Goal: Navigation & Orientation: Find specific page/section

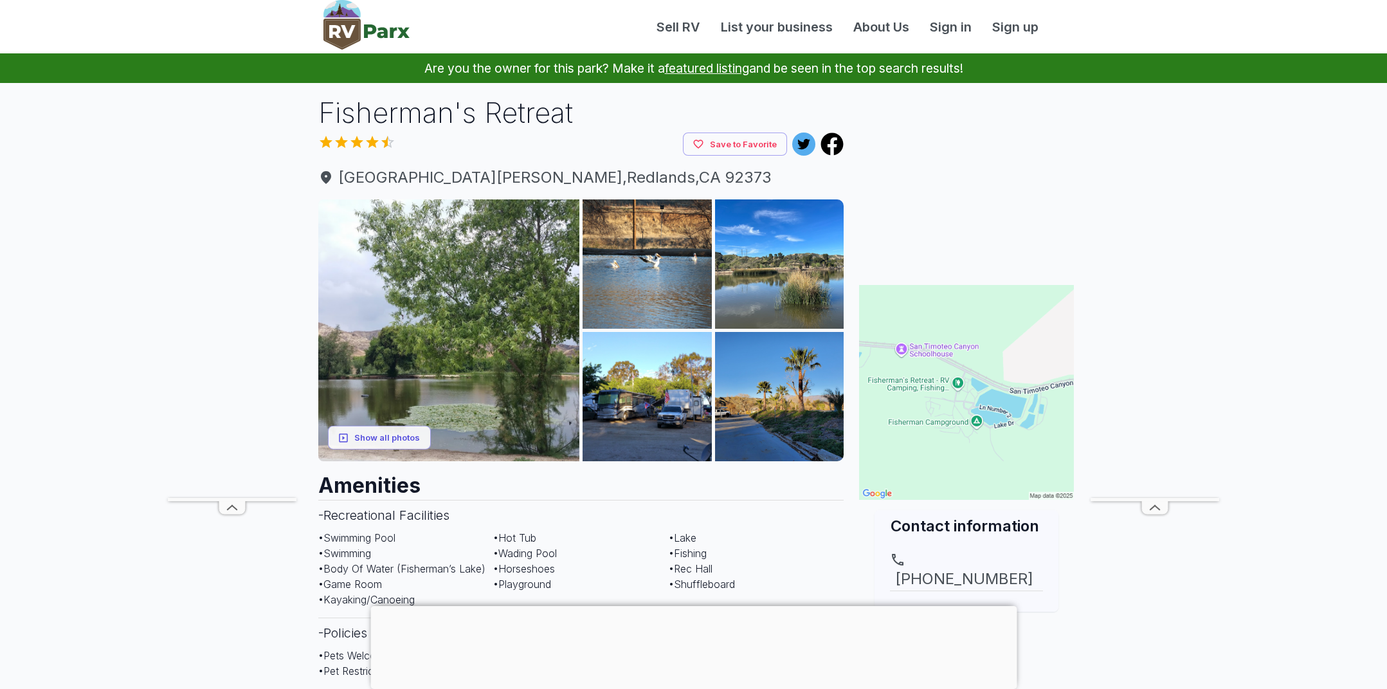
click at [691, 606] on div at bounding box center [693, 606] width 646 height 0
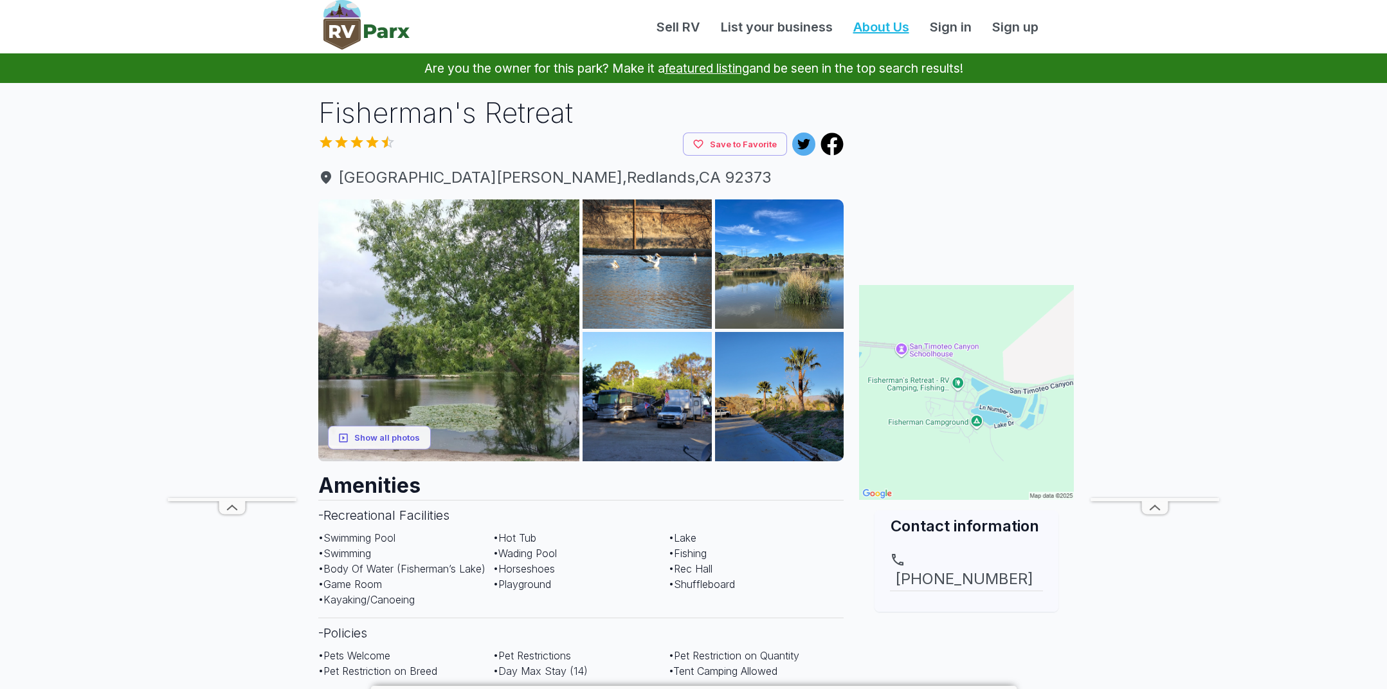
click at [863, 30] on link "About Us" at bounding box center [881, 26] width 77 height 19
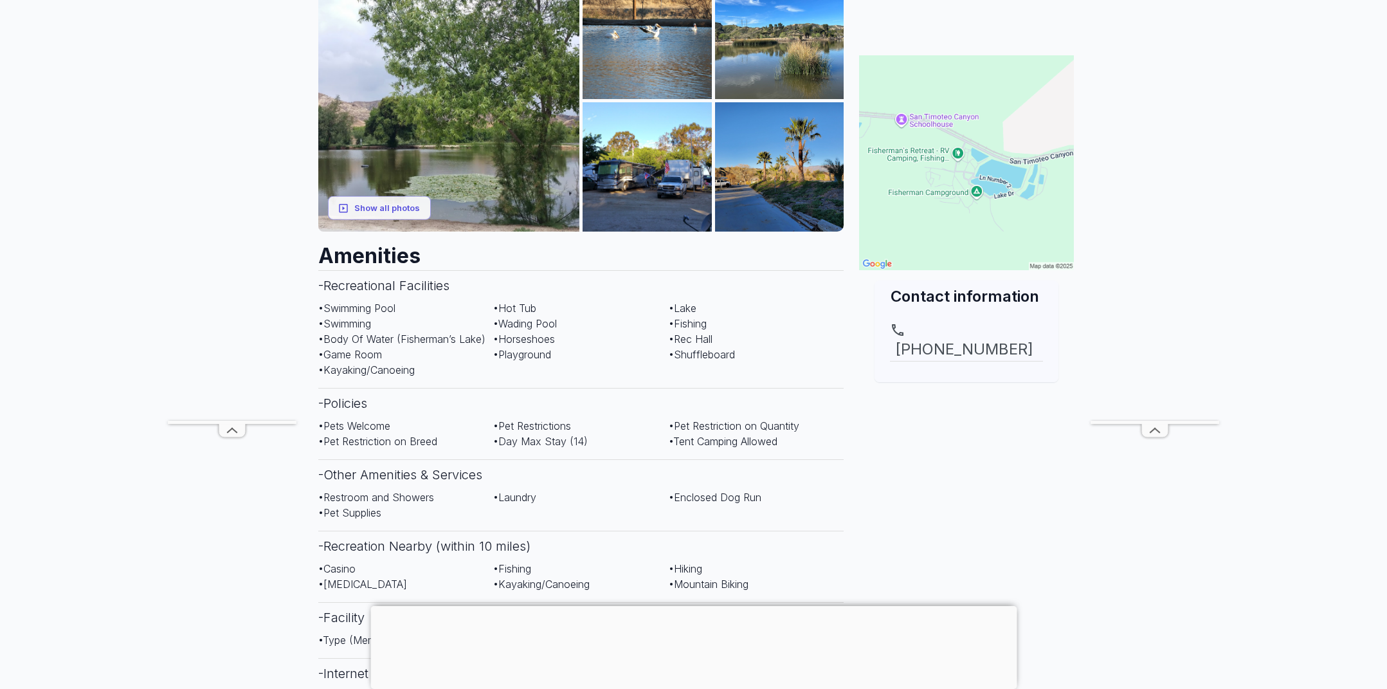
scroll to position [257, 0]
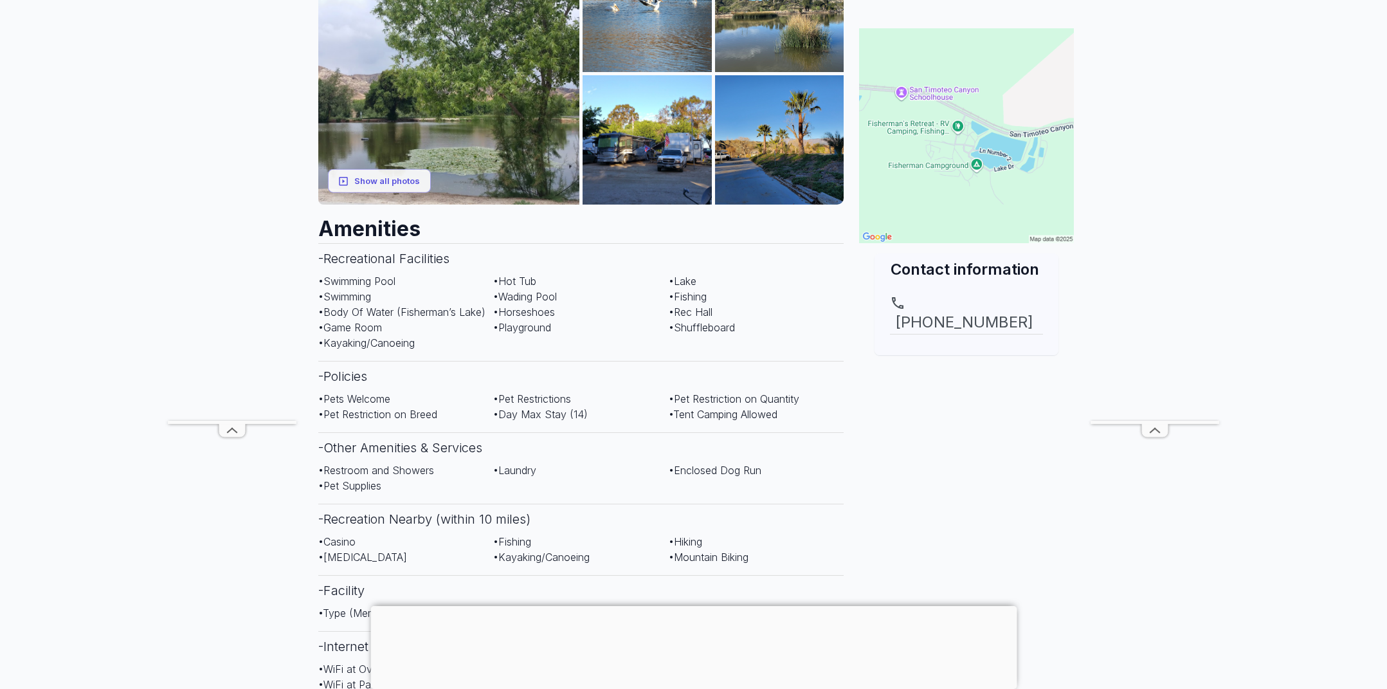
click at [687, 606] on div at bounding box center [693, 606] width 646 height 0
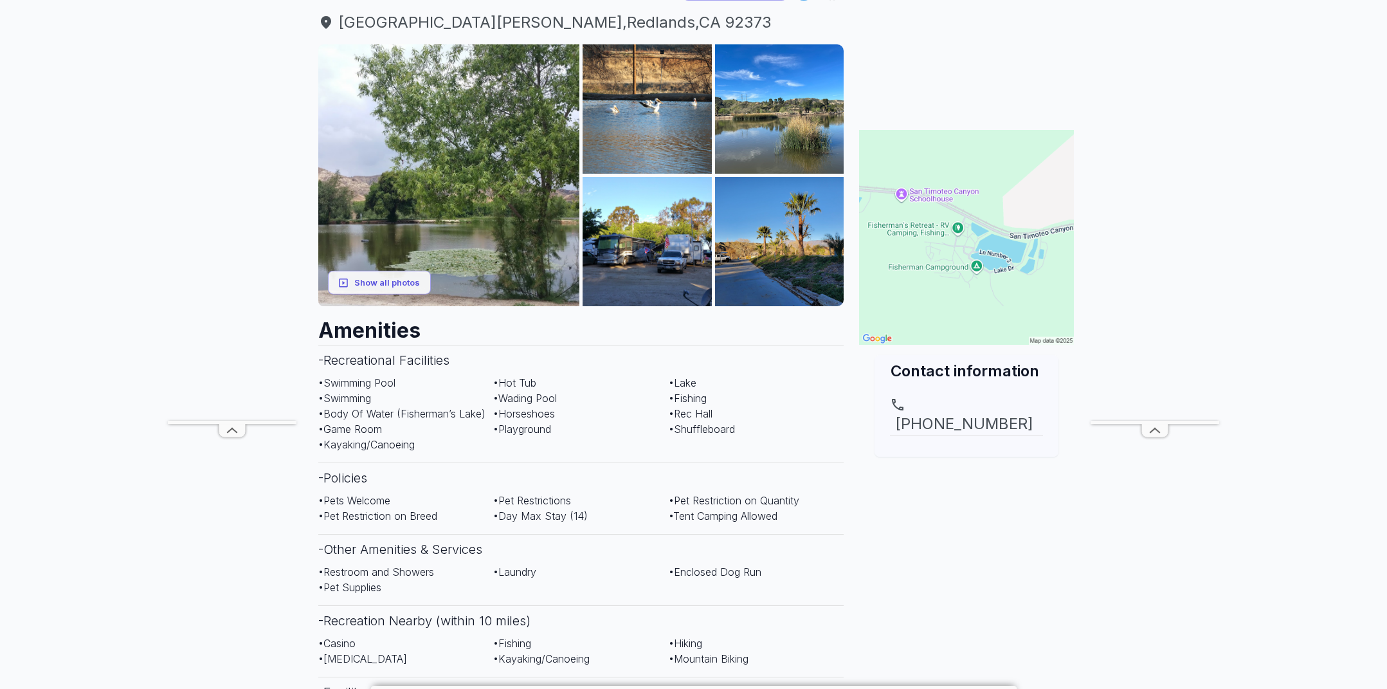
scroll to position [0, 0]
